Goal: Obtain resource: Obtain resource

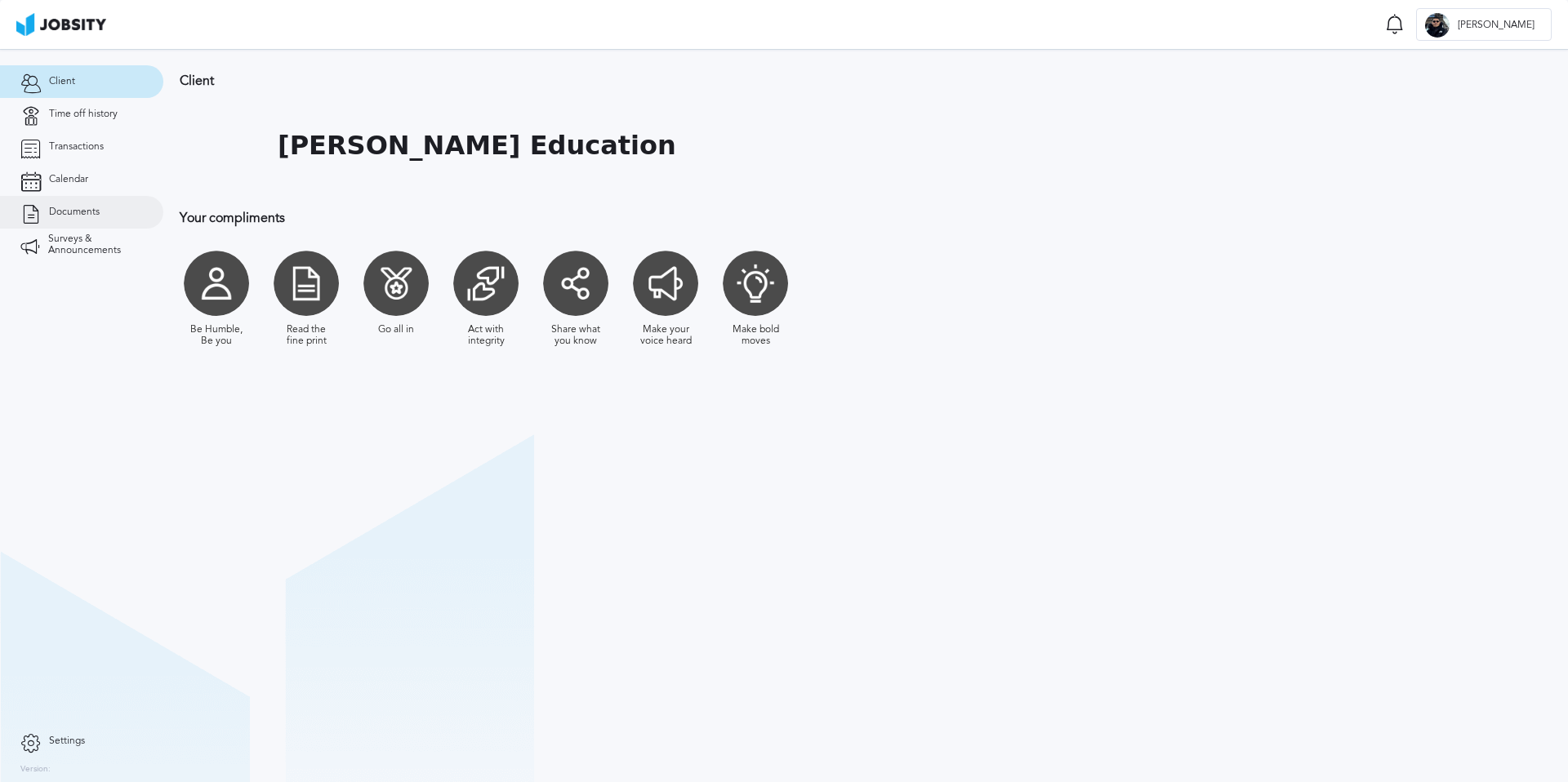
click at [93, 198] on link "Documents" at bounding box center [81, 213] width 163 height 33
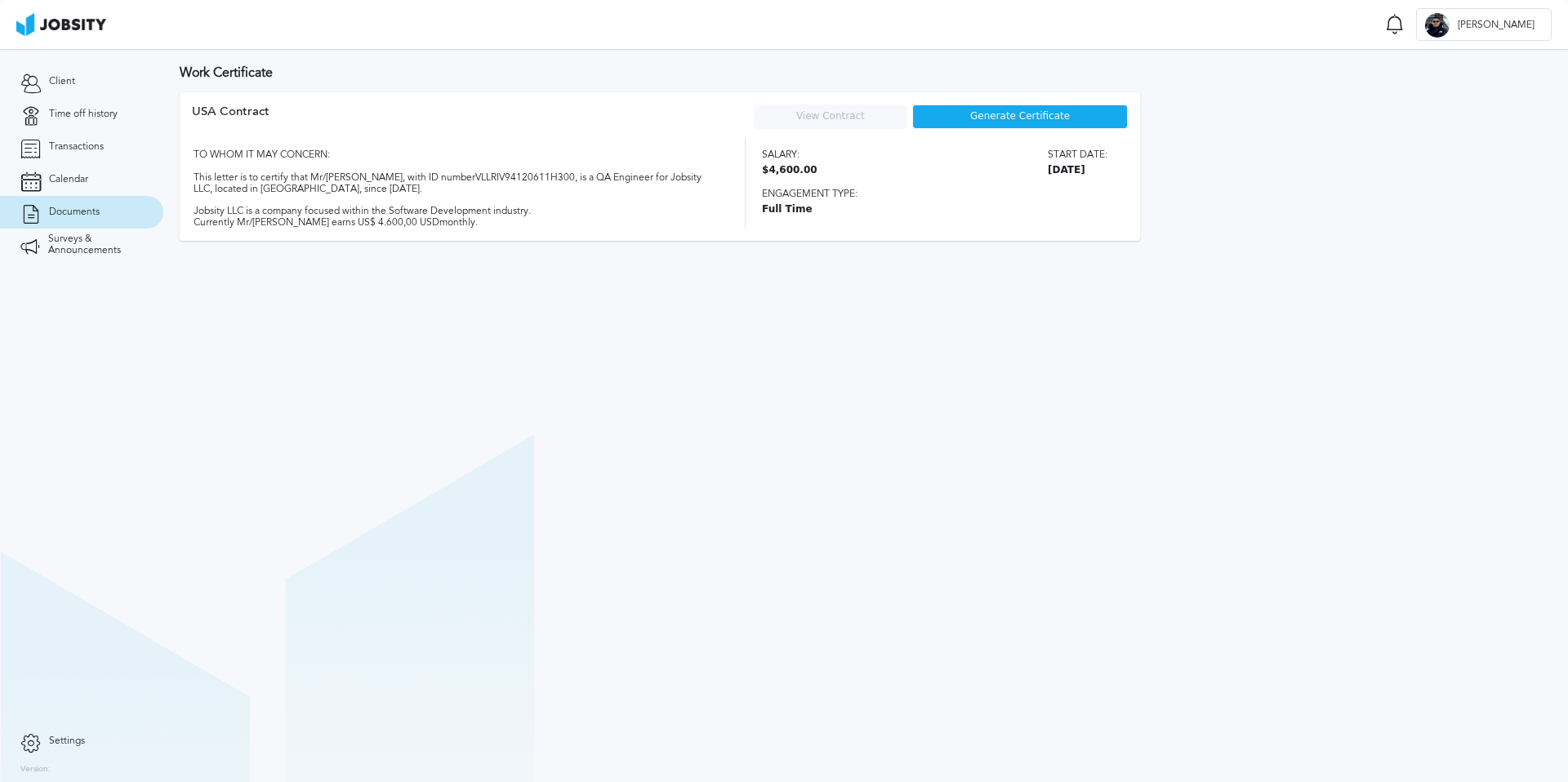
click at [1031, 124] on div "Generate Certificate" at bounding box center [1020, 117] width 216 height 25
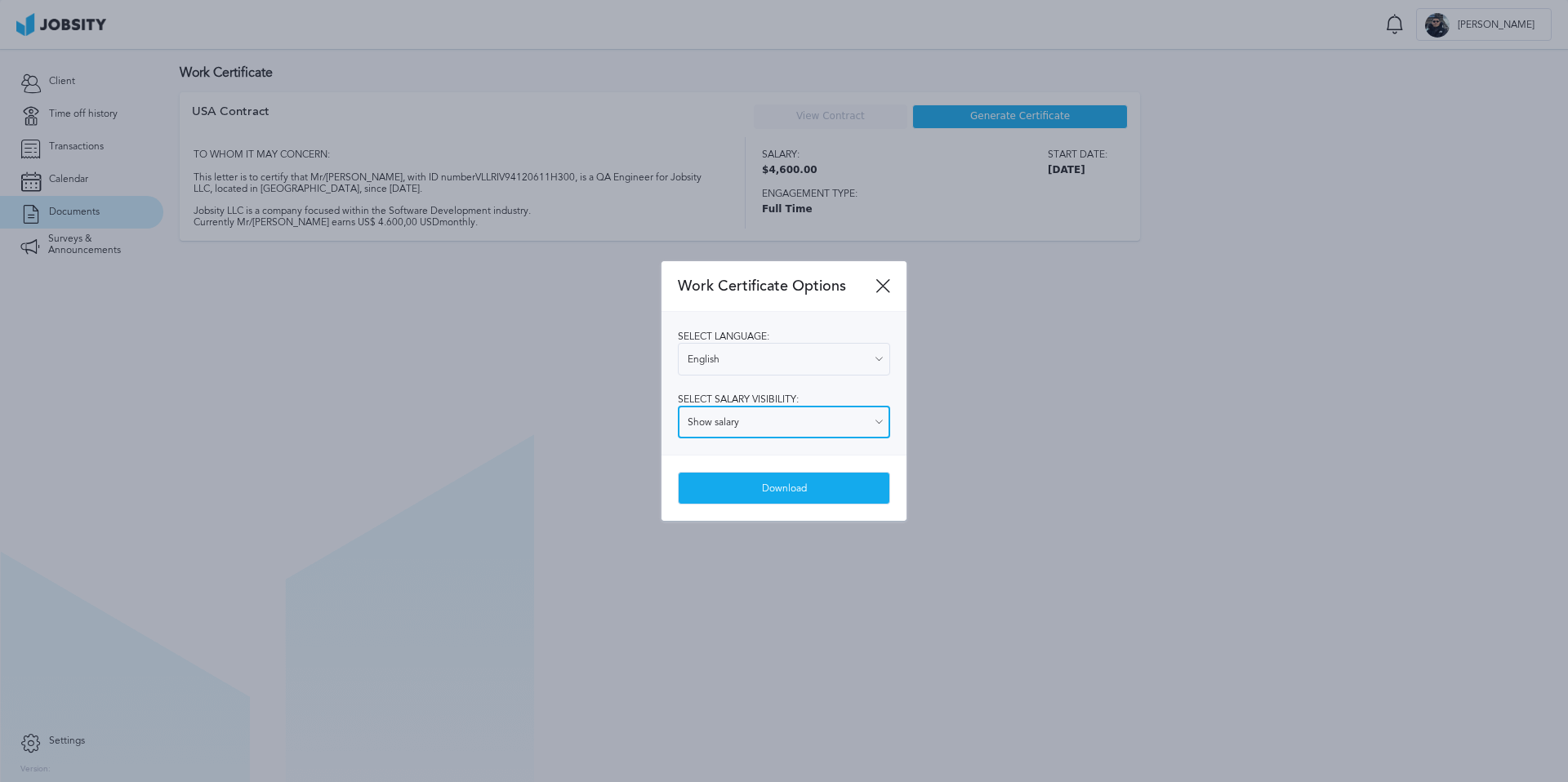
click at [762, 432] on input "Show salary" at bounding box center [784, 423] width 213 height 33
click at [774, 420] on input "Show salary" at bounding box center [784, 423] width 213 height 33
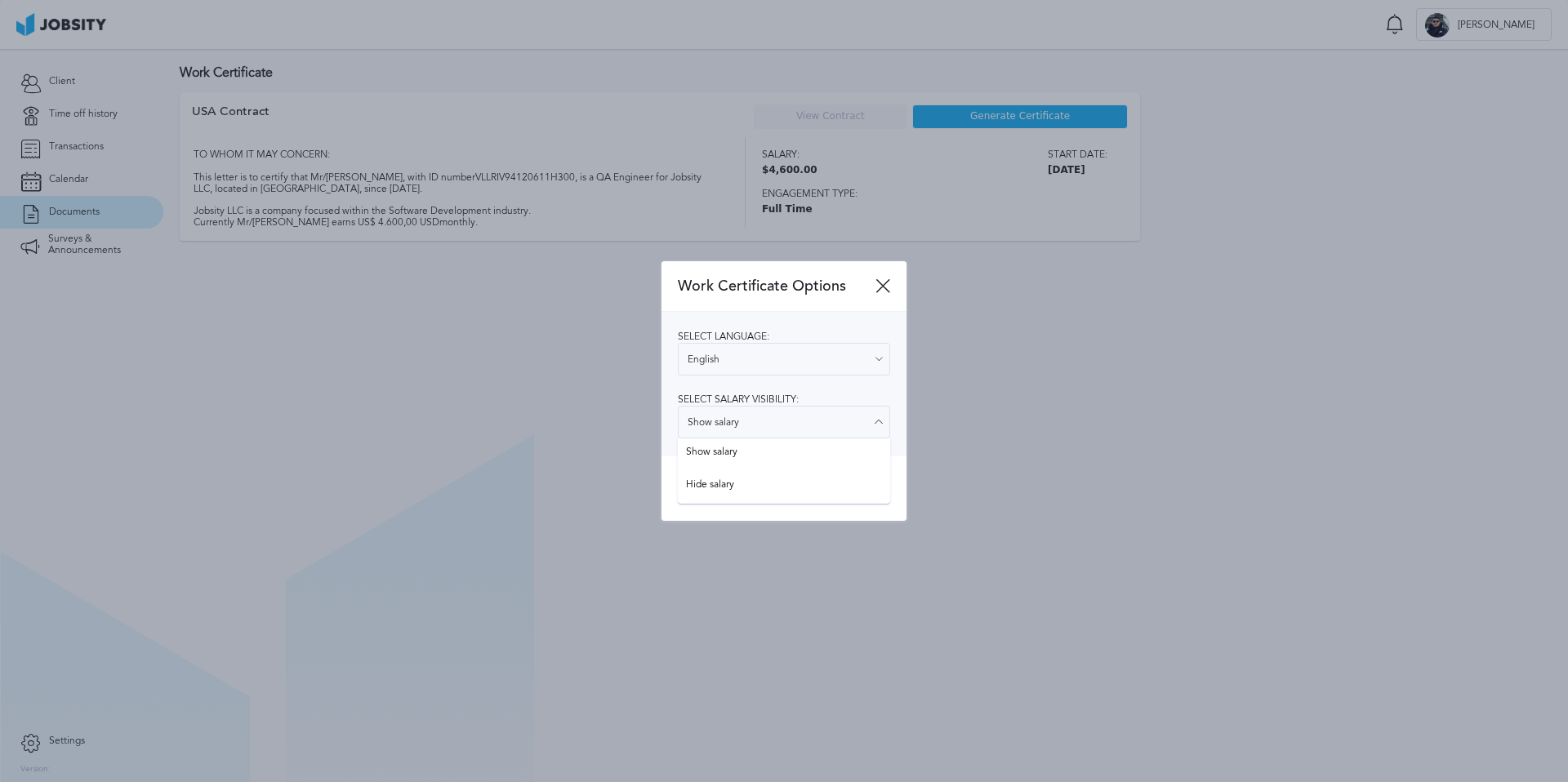
type input "Hide salary"
click at [720, 481] on div "Work Certificate Options Select language: English English Spanish Select salary…" at bounding box center [784, 391] width 245 height 260
click at [760, 490] on div "Download" at bounding box center [784, 489] width 211 height 33
